Goal: Information Seeking & Learning: Find specific fact

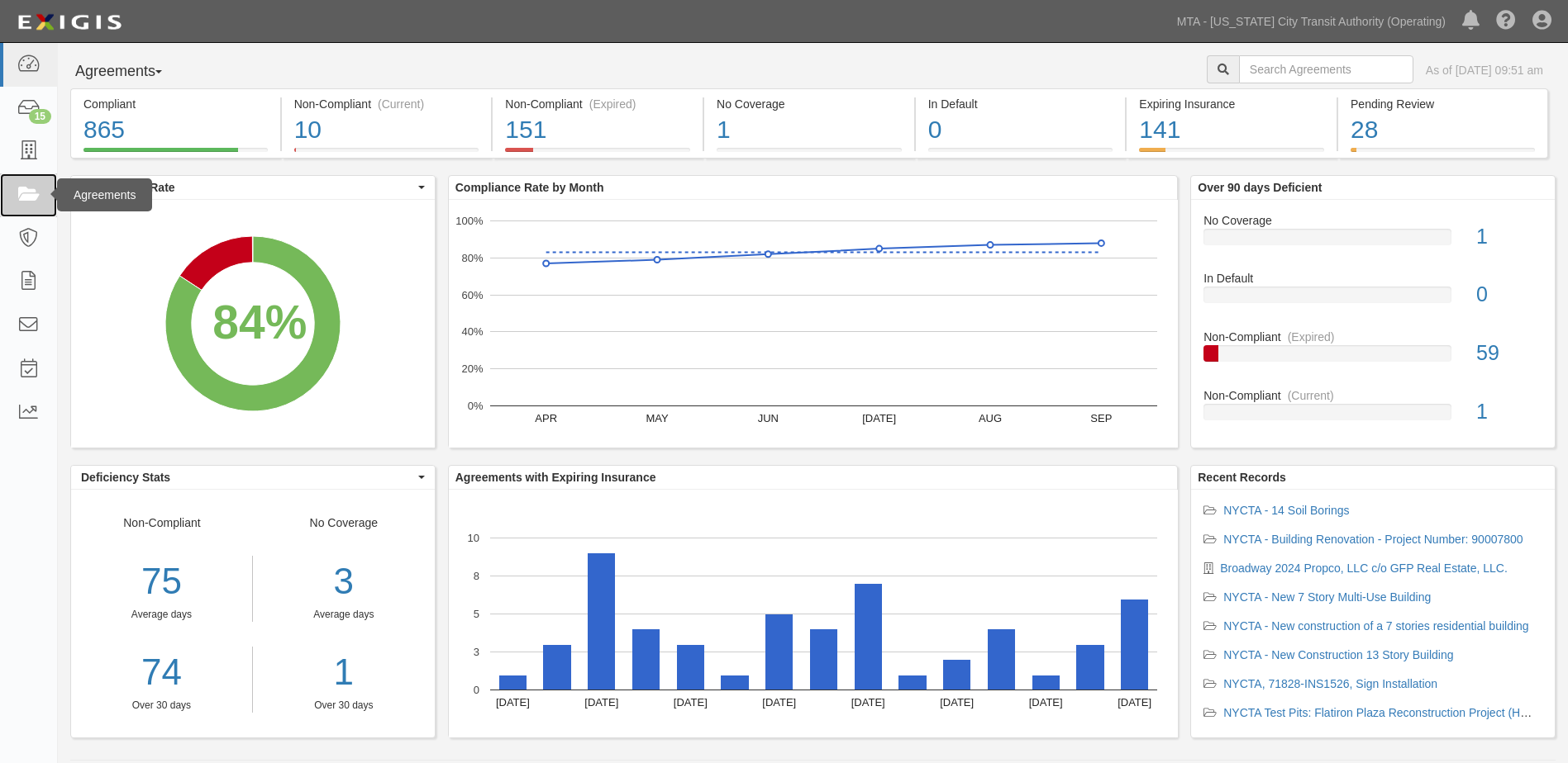
click at [29, 192] on icon at bounding box center [28, 196] width 23 height 19
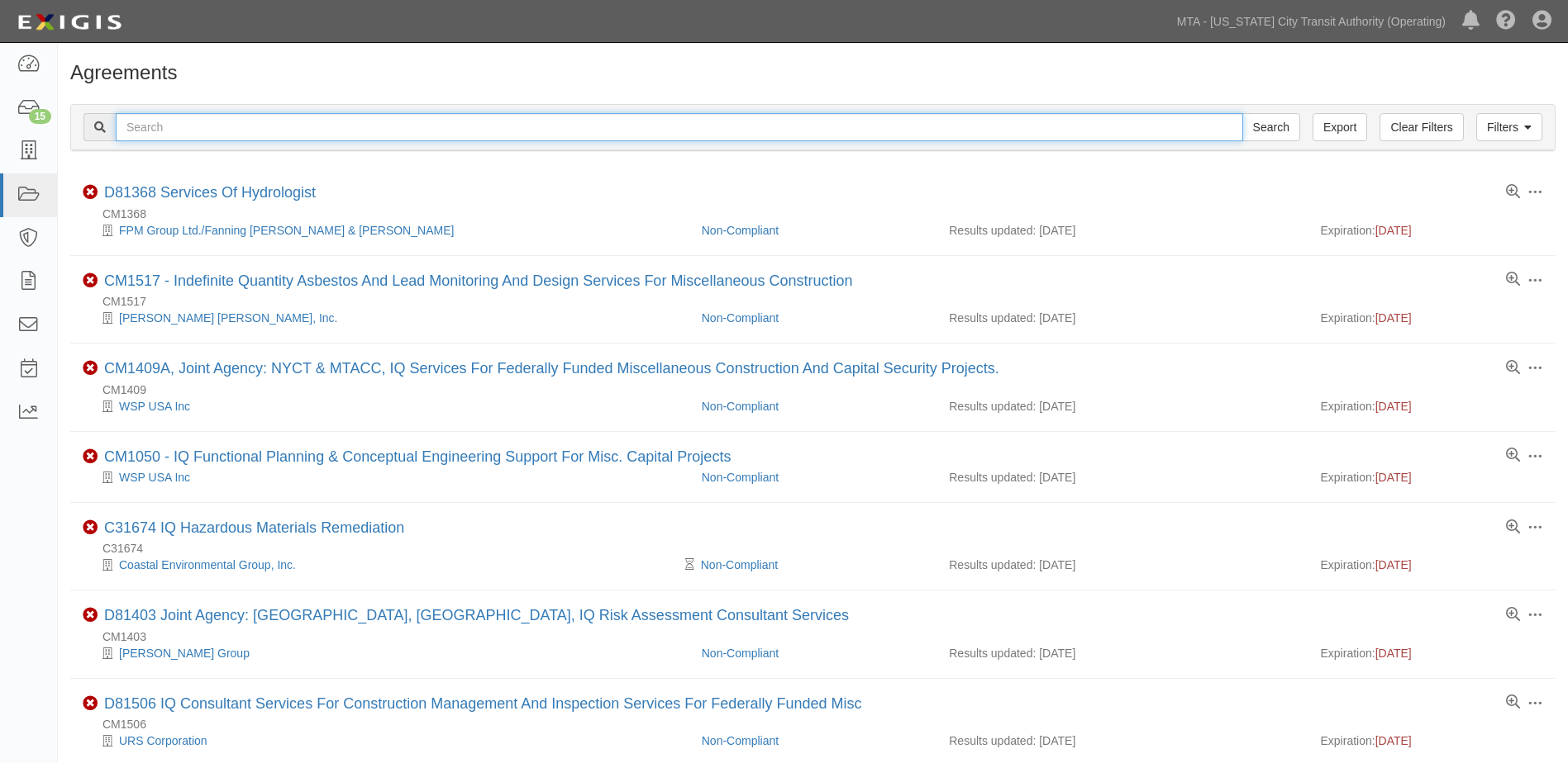
click at [283, 128] on input "text" at bounding box center [679, 127] width 1127 height 28
type input "ins1633"
click at [1242, 113] on input "Search" at bounding box center [1271, 127] width 58 height 28
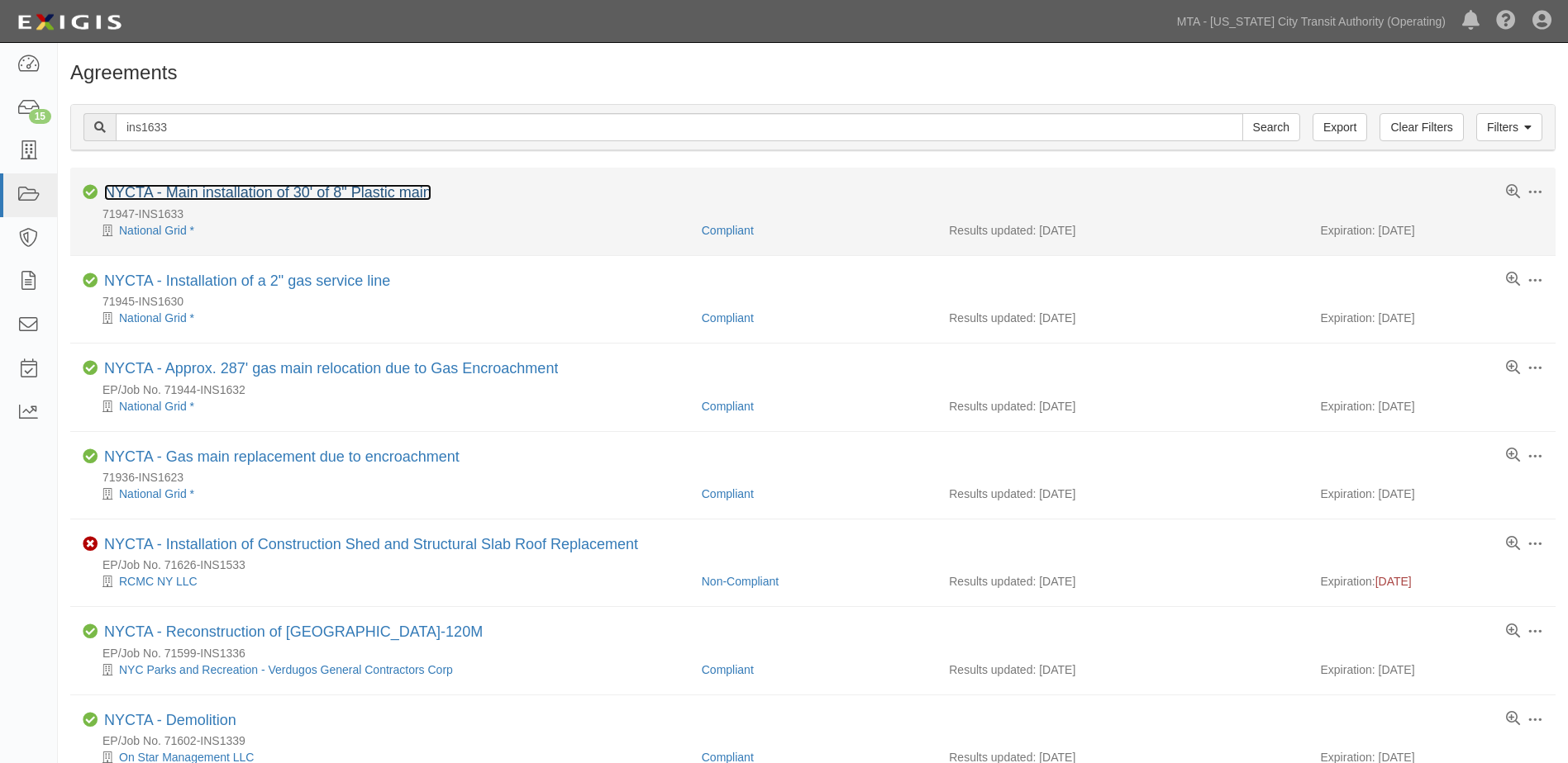
click at [369, 192] on link "NYCTA - Main installation of 30' of 8" Plastic main" at bounding box center [268, 192] width 327 height 16
